Goal: Task Accomplishment & Management: Manage account settings

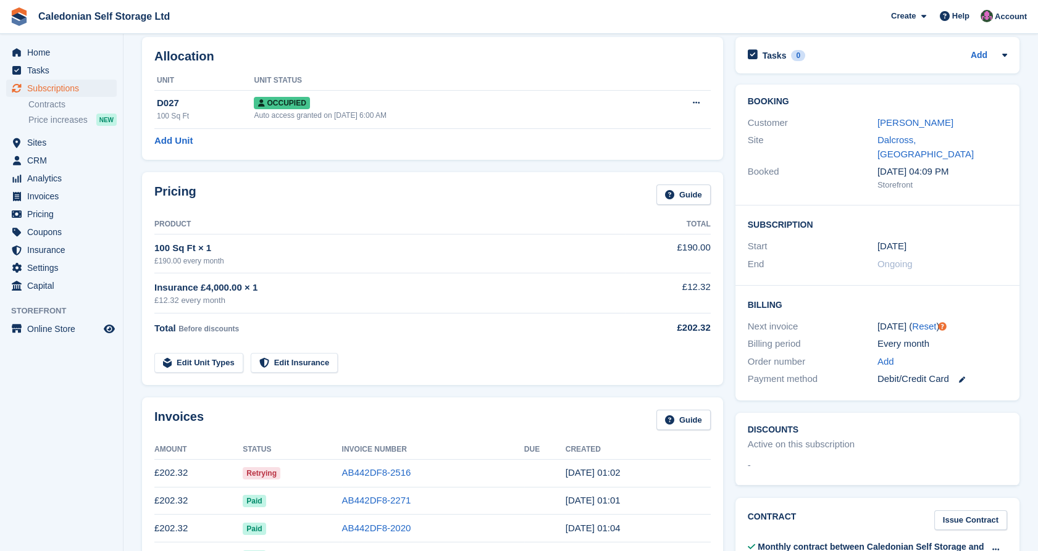
scroll to position [54, 0]
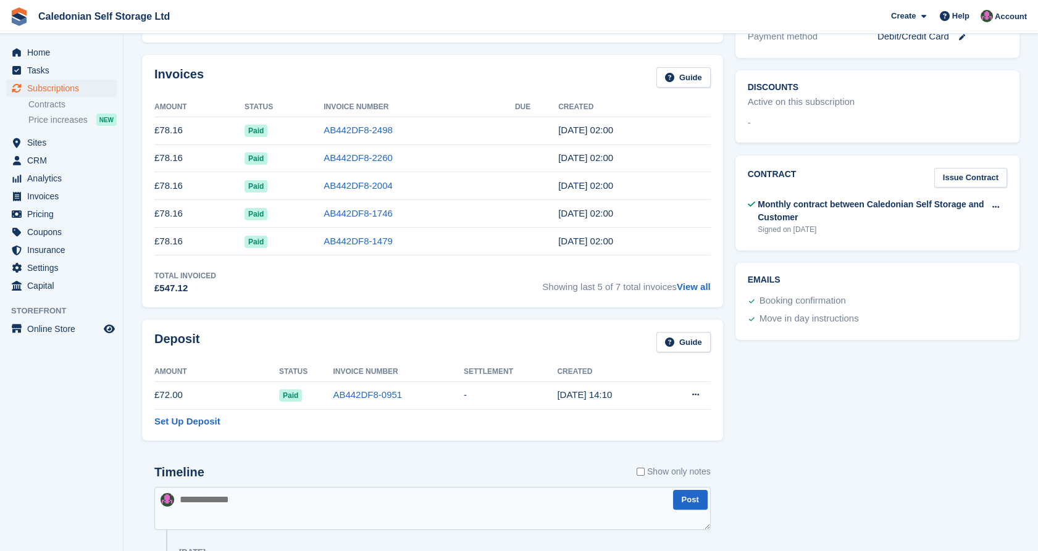
scroll to position [403, 0]
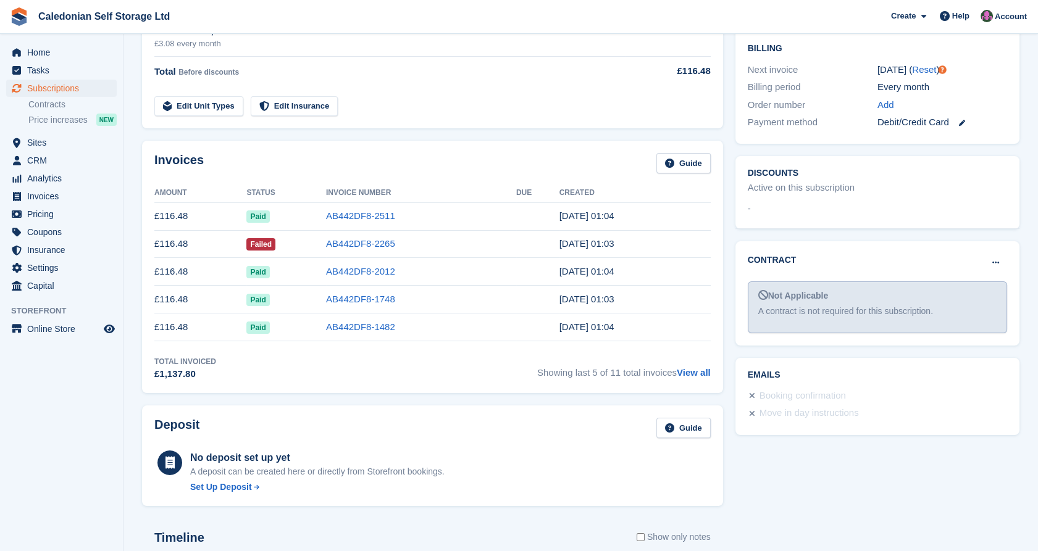
scroll to position [371, 0]
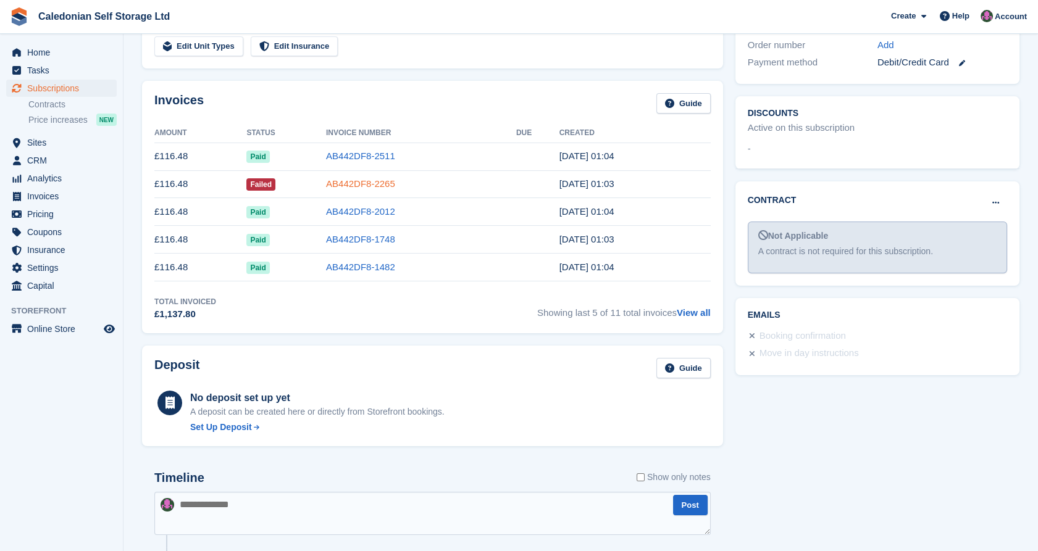
click at [356, 185] on link "AB442DF8-2265" at bounding box center [360, 183] width 69 height 10
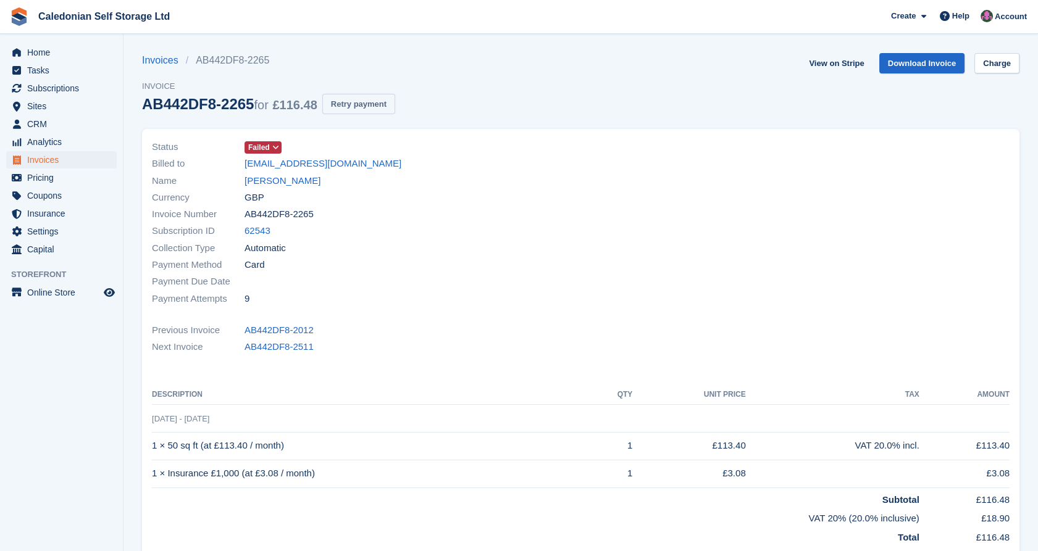
click at [368, 104] on button "Retry payment" at bounding box center [358, 104] width 73 height 20
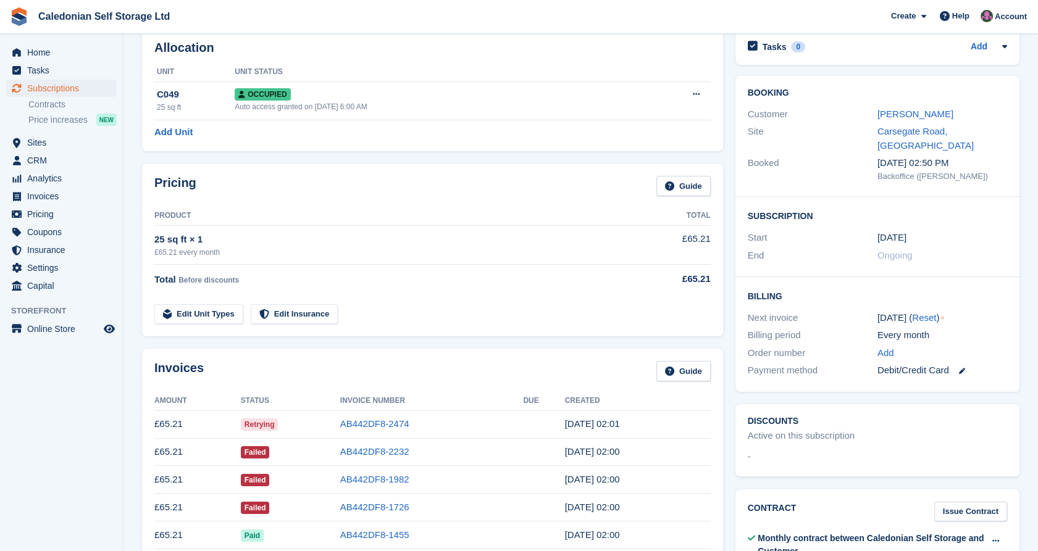
scroll to position [62, 0]
click at [393, 423] on link "AB442DF8-2474" at bounding box center [374, 424] width 69 height 10
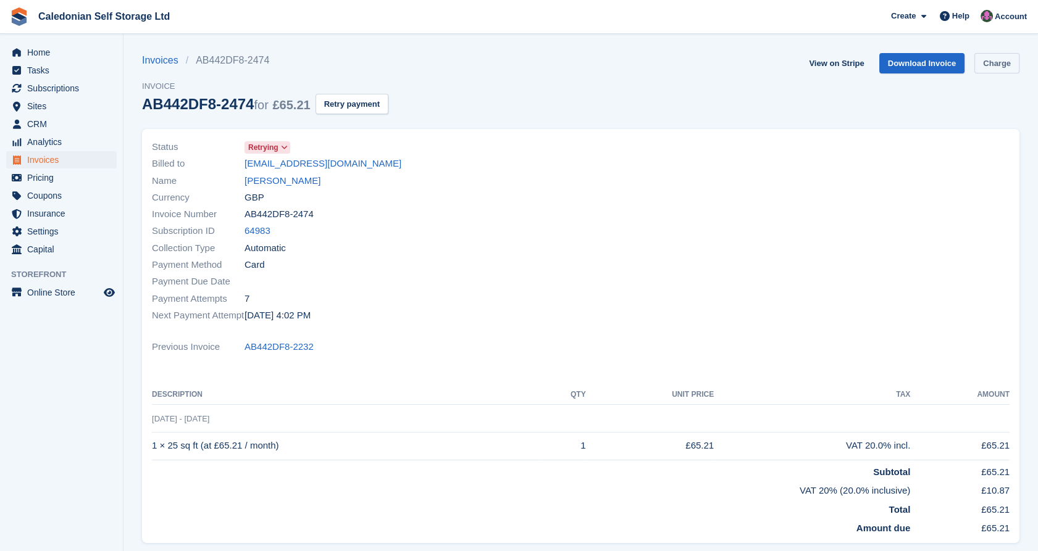
click at [1001, 61] on link "Charge" at bounding box center [996, 63] width 45 height 20
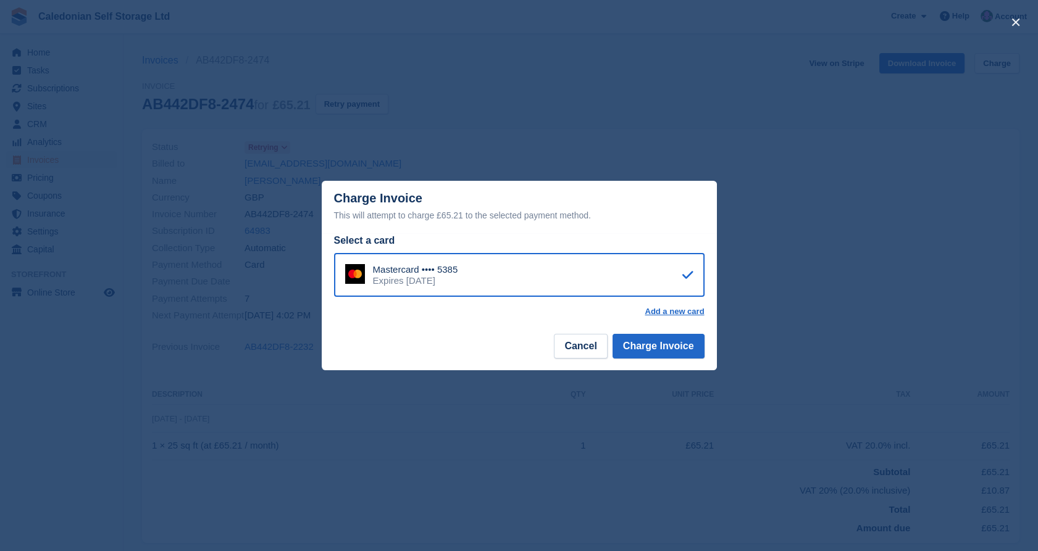
click at [687, 287] on div at bounding box center [687, 275] width 11 height 22
click at [847, 138] on div "close" at bounding box center [519, 275] width 1038 height 551
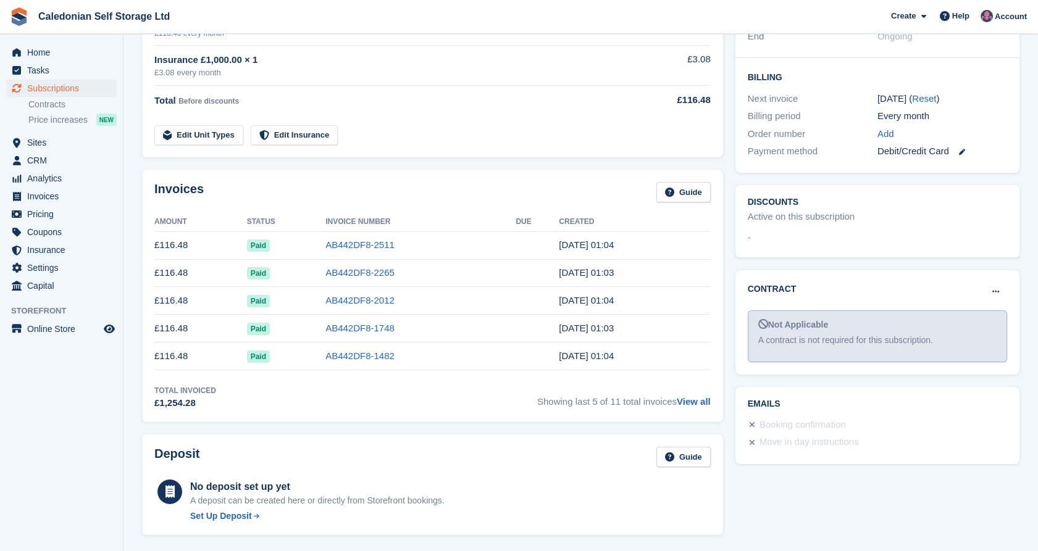
scroll to position [285, 0]
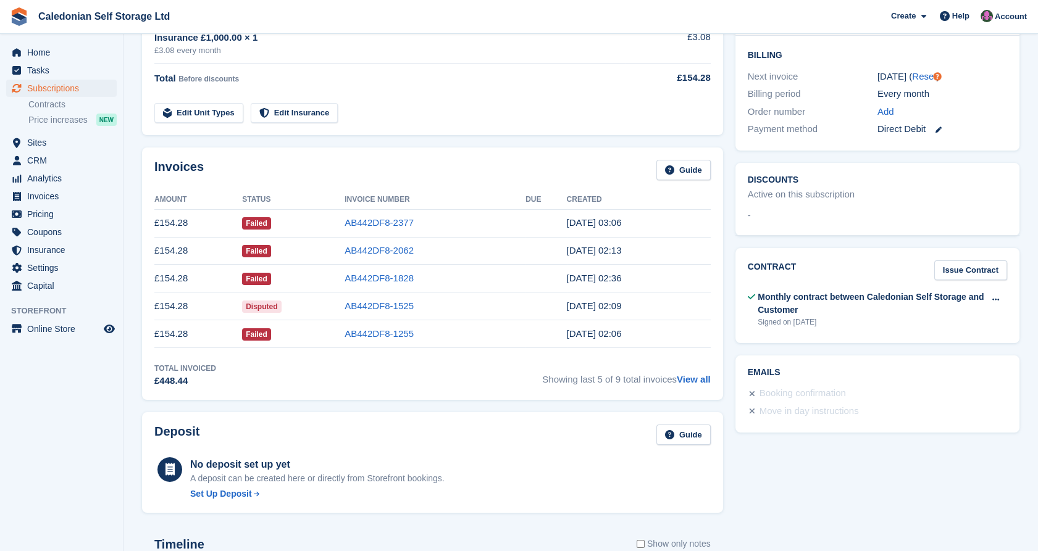
scroll to position [305, 0]
click at [702, 380] on link "View all" at bounding box center [694, 379] width 34 height 10
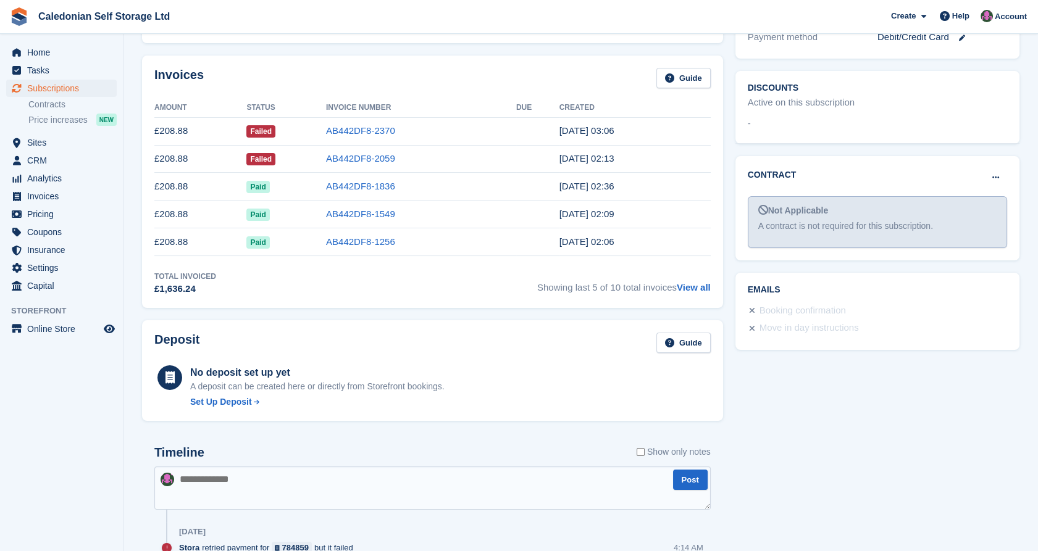
scroll to position [324, 0]
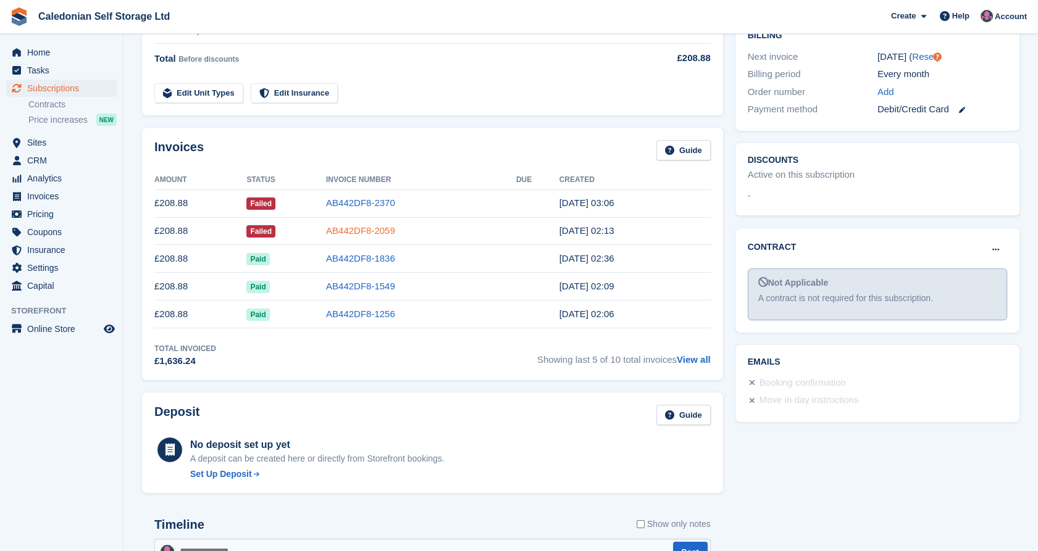
click at [375, 229] on link "AB442DF8-2059" at bounding box center [360, 230] width 69 height 10
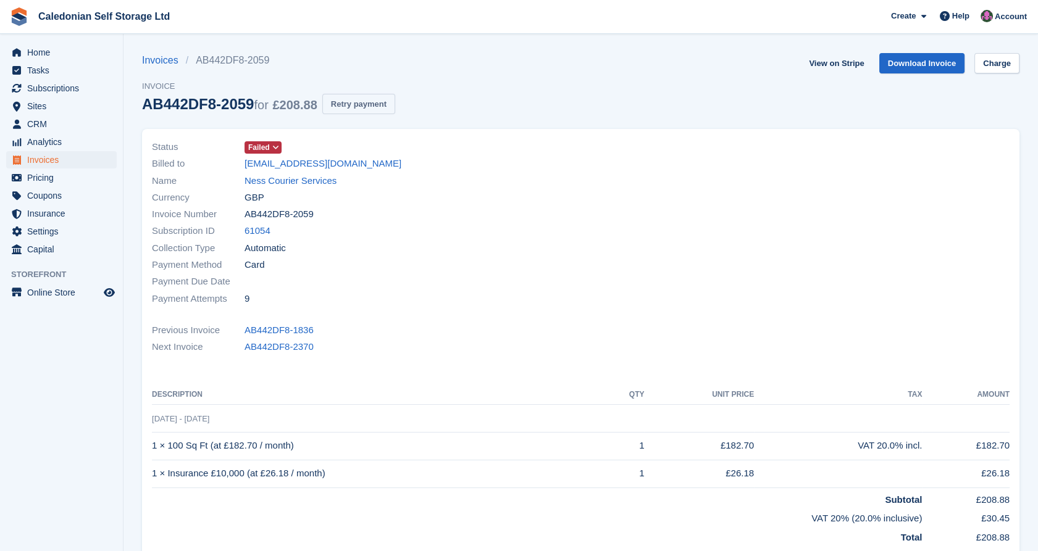
click at [387, 105] on button "Retry payment" at bounding box center [358, 104] width 73 height 20
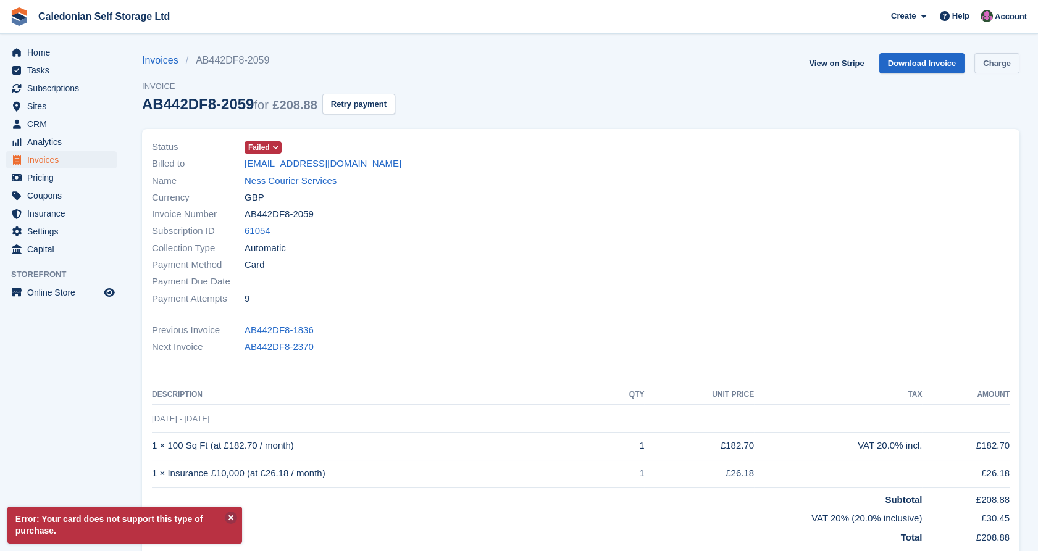
click at [1005, 67] on link "Charge" at bounding box center [996, 63] width 45 height 20
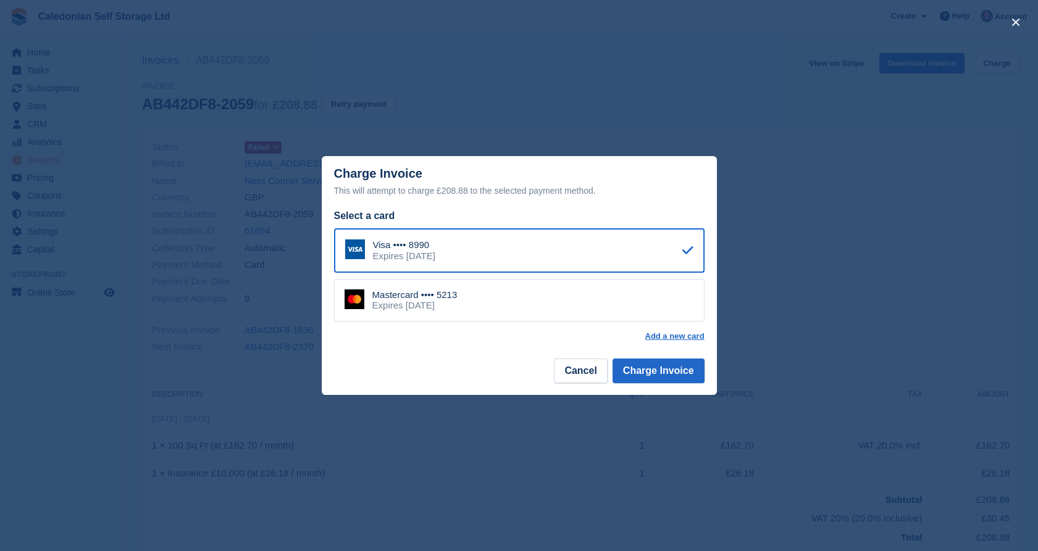
click at [605, 300] on div "Mastercard •••• 5213 Expires September 2028" at bounding box center [519, 300] width 371 height 43
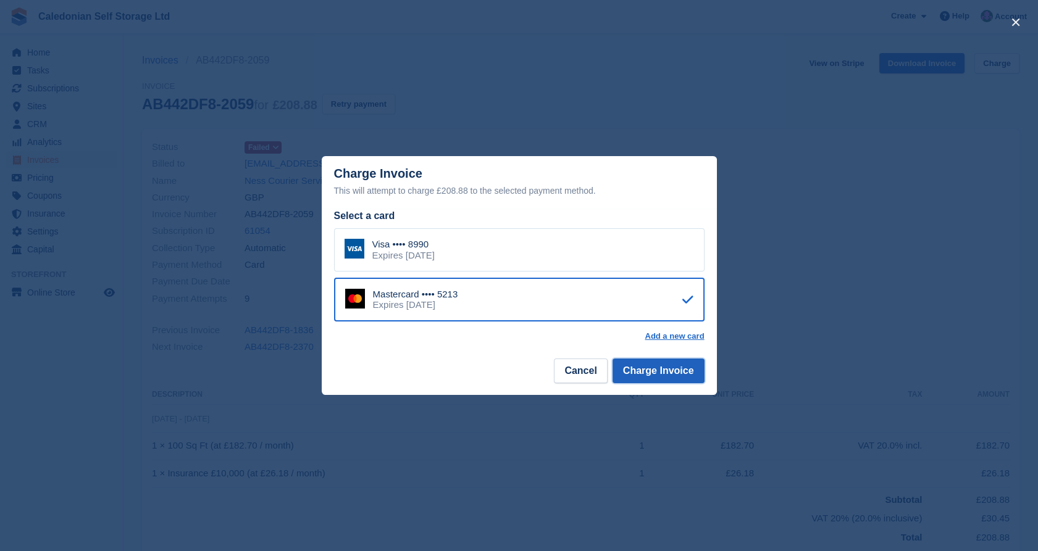
click at [672, 373] on button "Charge Invoice" at bounding box center [659, 371] width 92 height 25
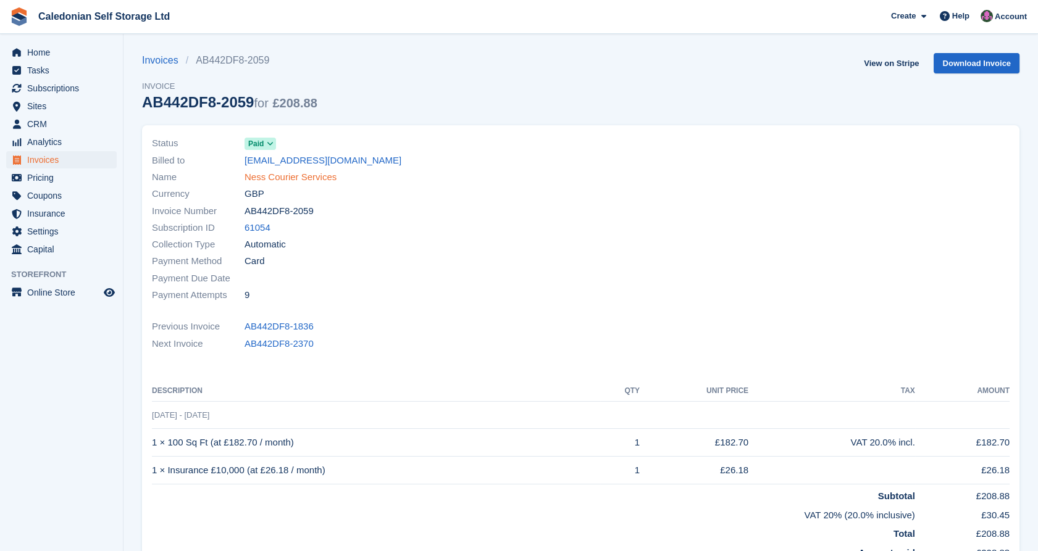
click at [275, 177] on link "Ness Courier Services" at bounding box center [291, 177] width 92 height 14
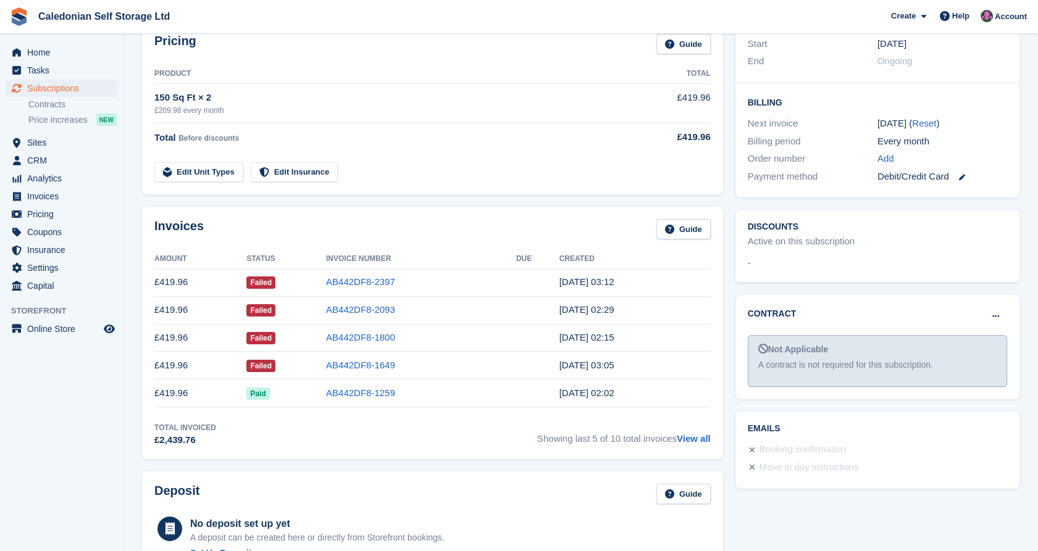
scroll to position [263, 0]
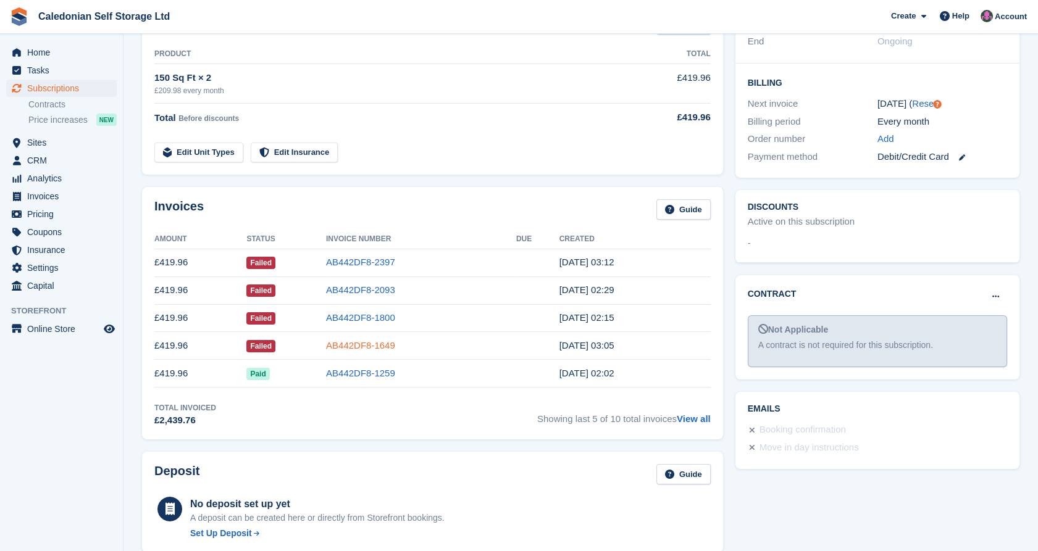
click at [375, 346] on link "AB442DF8-1649" at bounding box center [360, 345] width 69 height 10
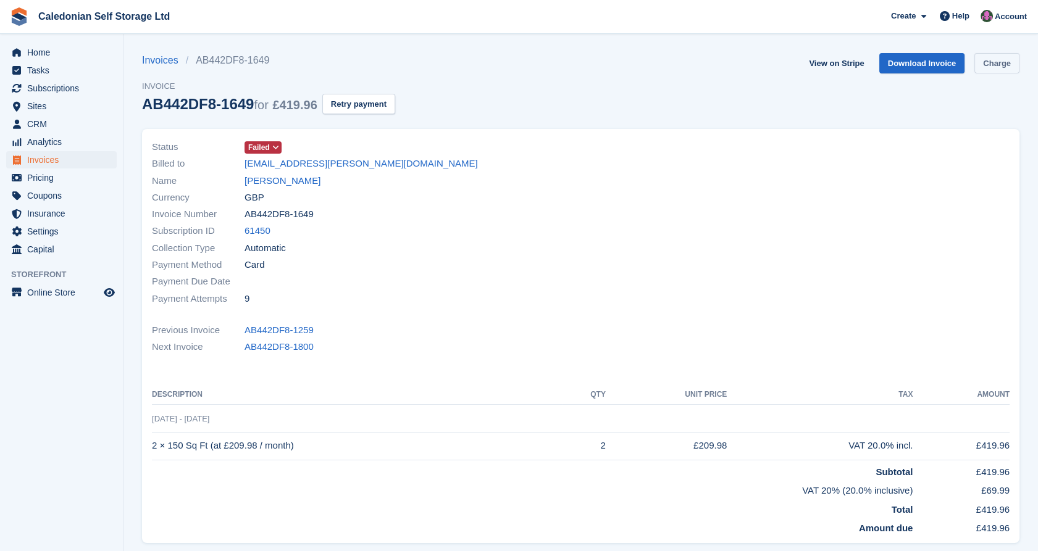
click at [997, 65] on link "Charge" at bounding box center [996, 63] width 45 height 20
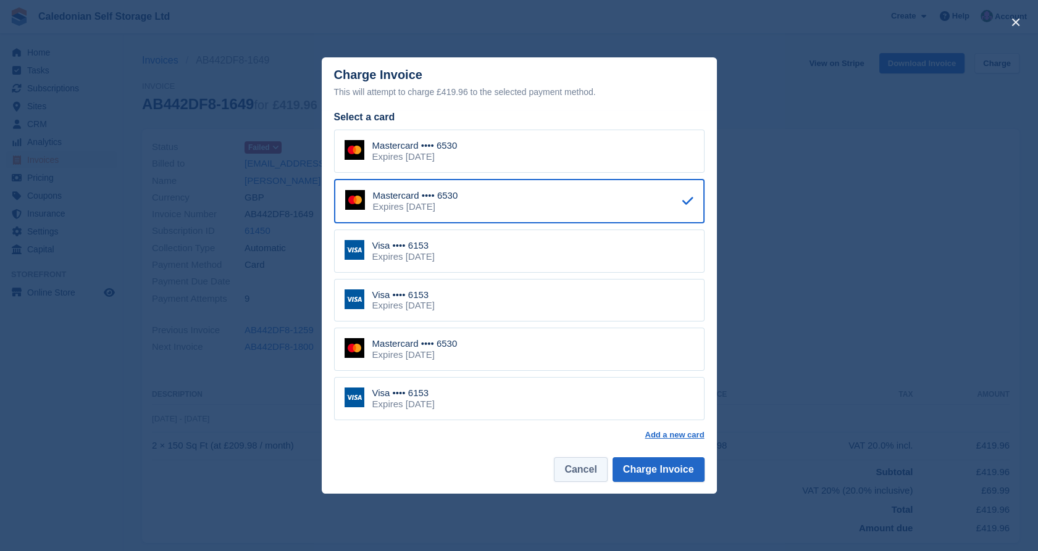
click at [581, 470] on button "Cancel" at bounding box center [580, 470] width 53 height 25
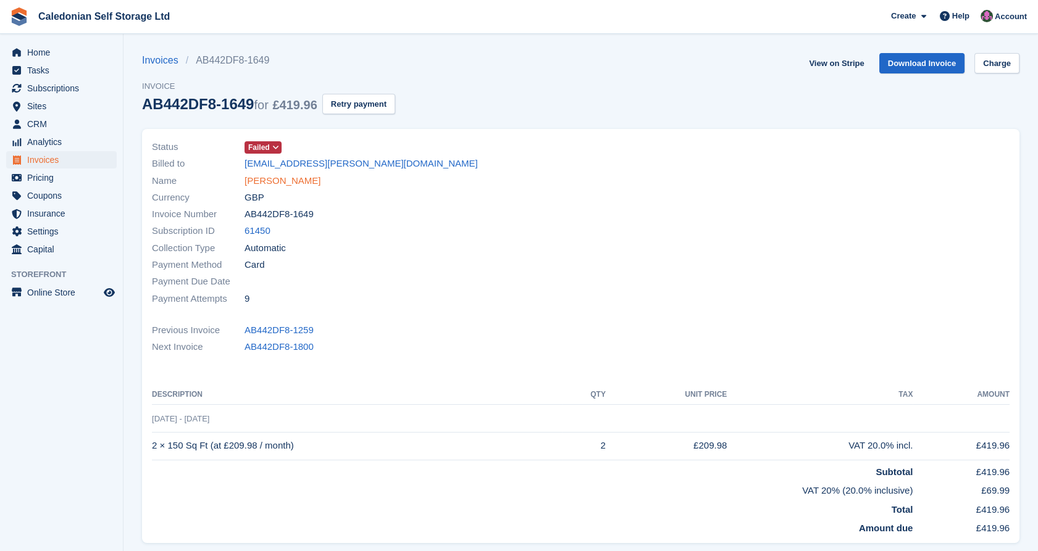
click at [307, 187] on link "Oezlem Sondermann" at bounding box center [283, 181] width 76 height 14
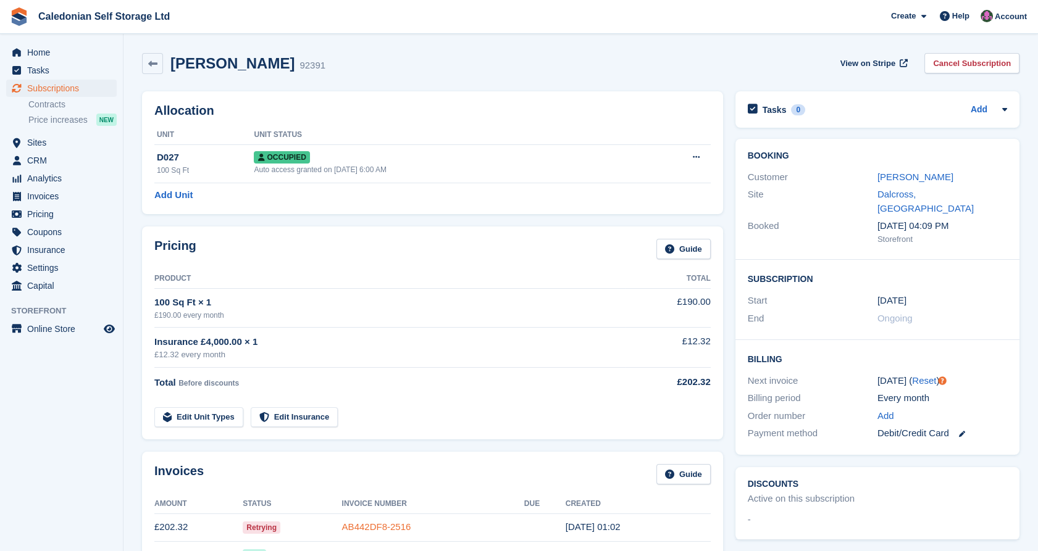
click at [380, 523] on link "AB442DF8-2516" at bounding box center [376, 527] width 69 height 10
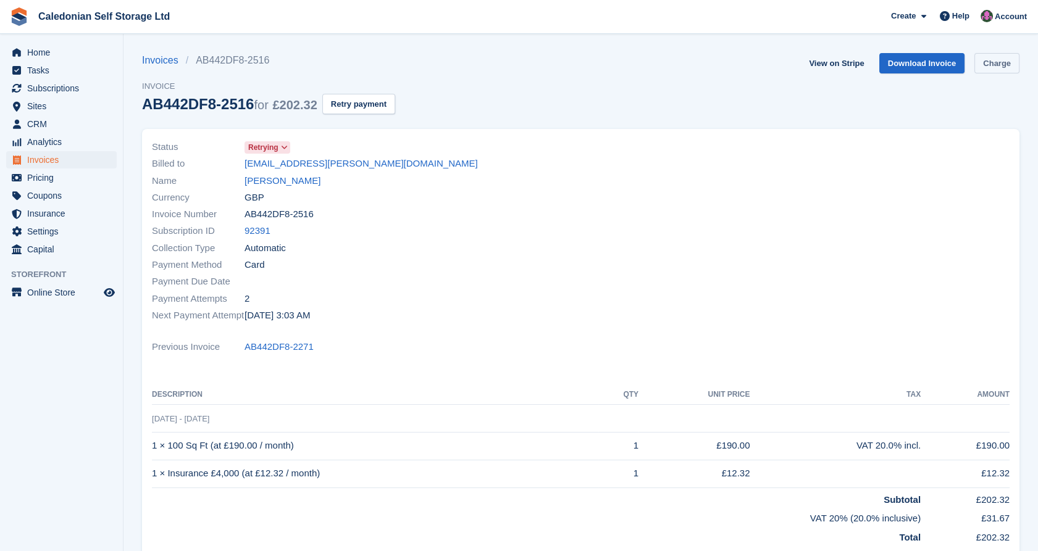
click at [1000, 69] on link "Charge" at bounding box center [996, 63] width 45 height 20
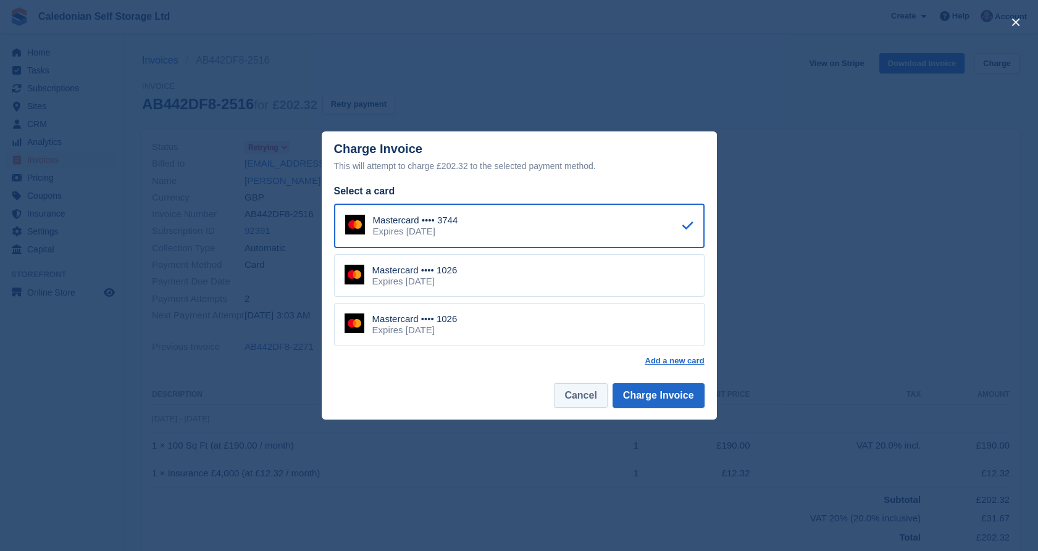
click at [590, 396] on button "Cancel" at bounding box center [580, 395] width 53 height 25
